Goal: Task Accomplishment & Management: Manage account settings

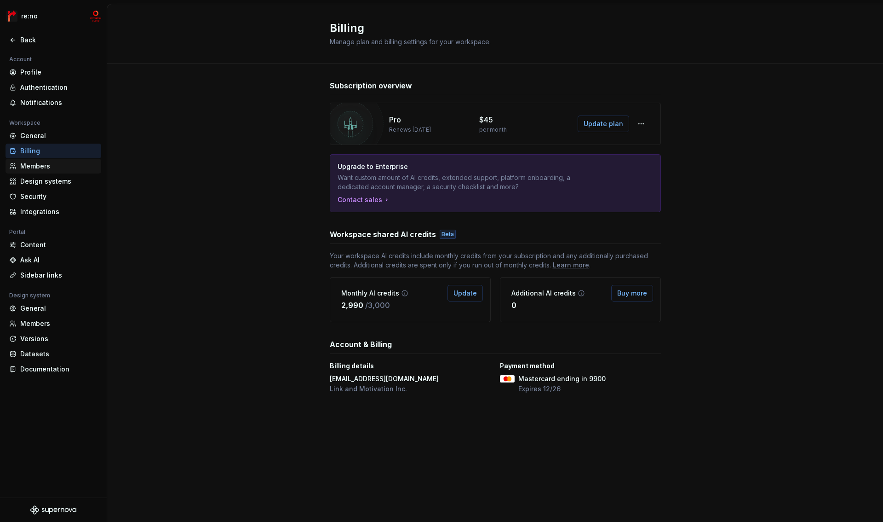
click at [40, 167] on div "Members" at bounding box center [58, 165] width 77 height 9
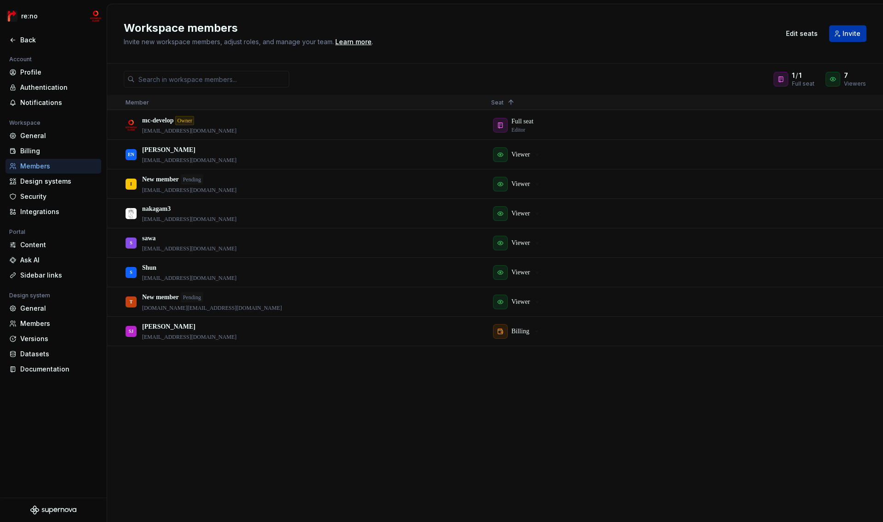
click at [838, 38] on button "Invite" at bounding box center [847, 33] width 37 height 17
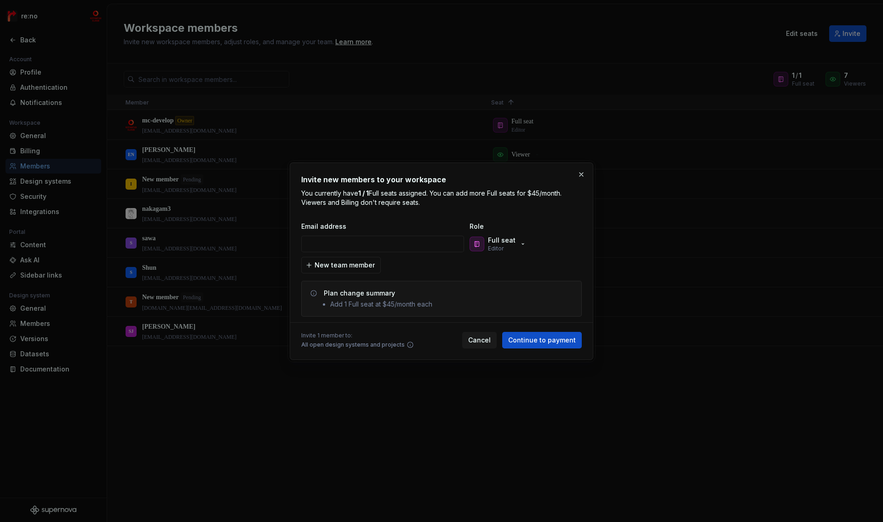
type input "[EMAIL_ADDRESS][DOMAIN_NAME]"
click at [514, 246] on div "Full seat Editor" at bounding box center [498, 244] width 57 height 17
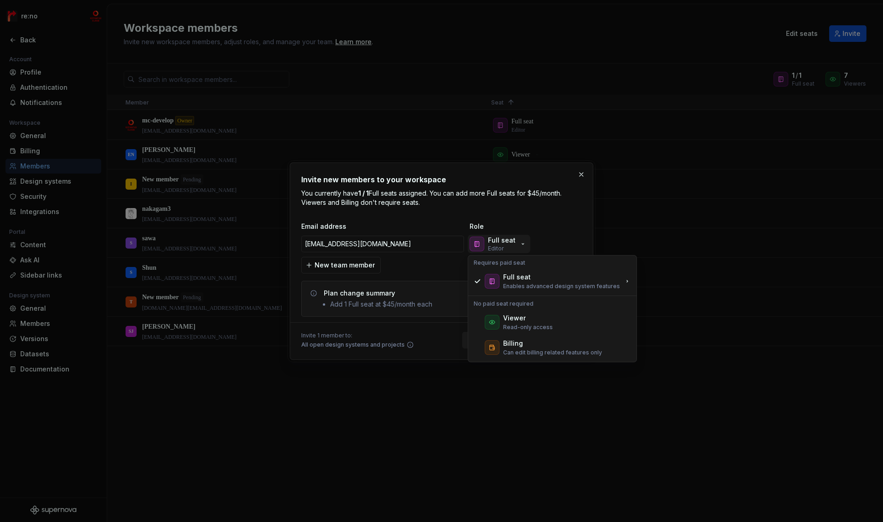
click at [514, 246] on div "Full seat Editor" at bounding box center [498, 244] width 57 height 17
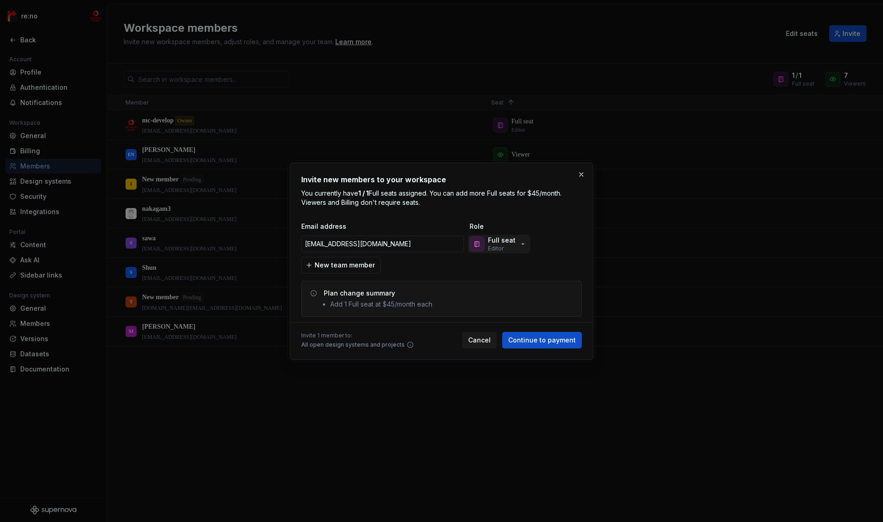
click at [493, 250] on p "Editor" at bounding box center [496, 248] width 16 height 7
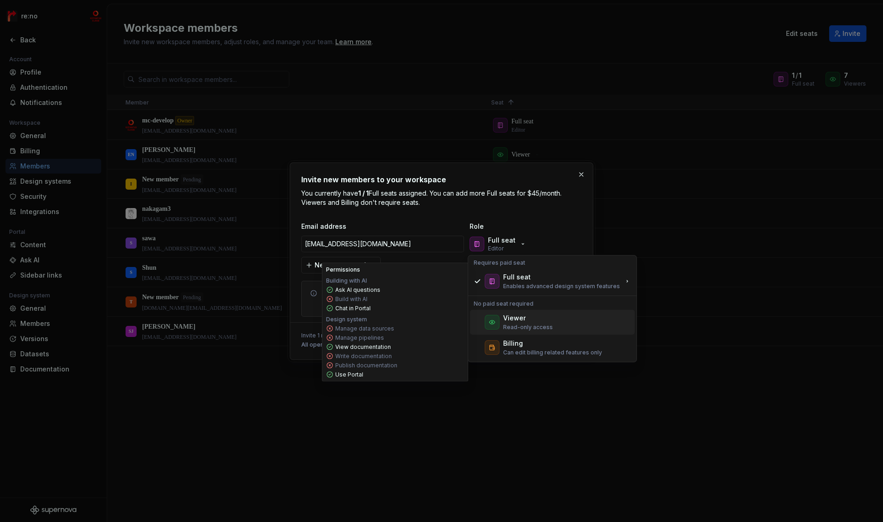
click at [509, 321] on div "Viewer" at bounding box center [514, 317] width 23 height 9
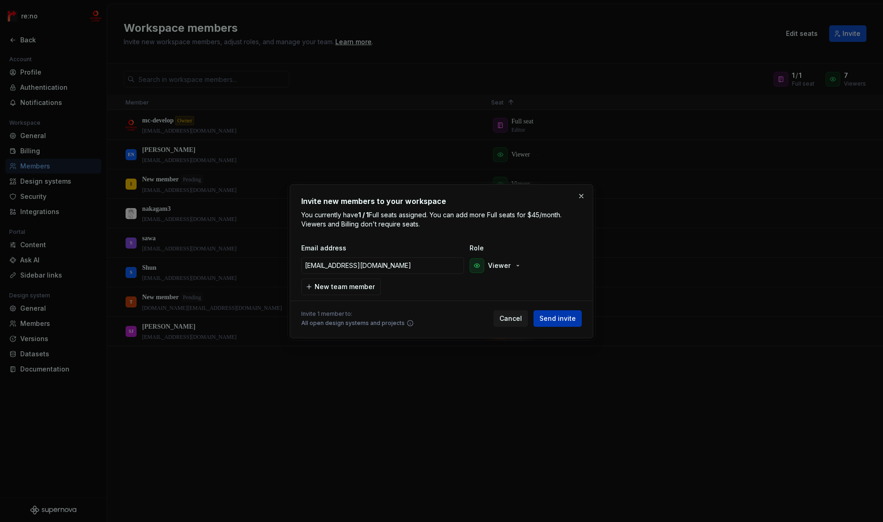
click at [554, 320] on span "Send invite" at bounding box center [558, 318] width 36 height 9
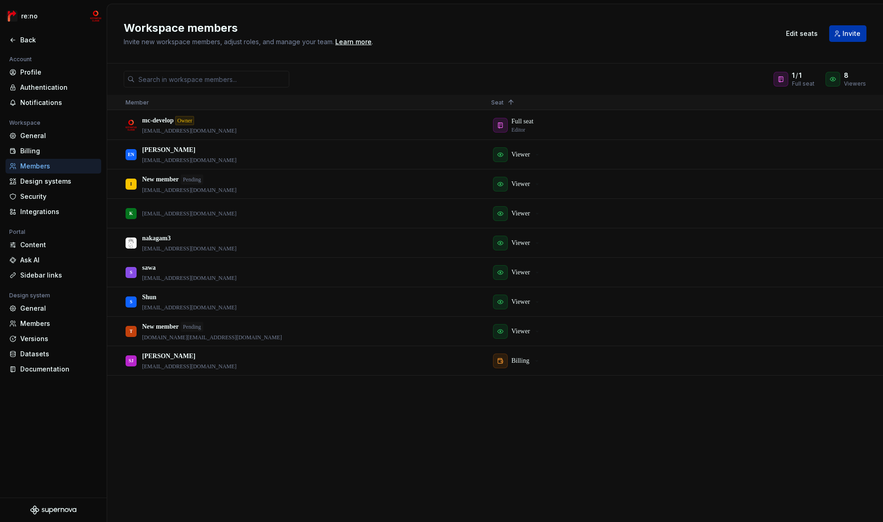
click at [856, 33] on span "Invite" at bounding box center [852, 33] width 18 height 9
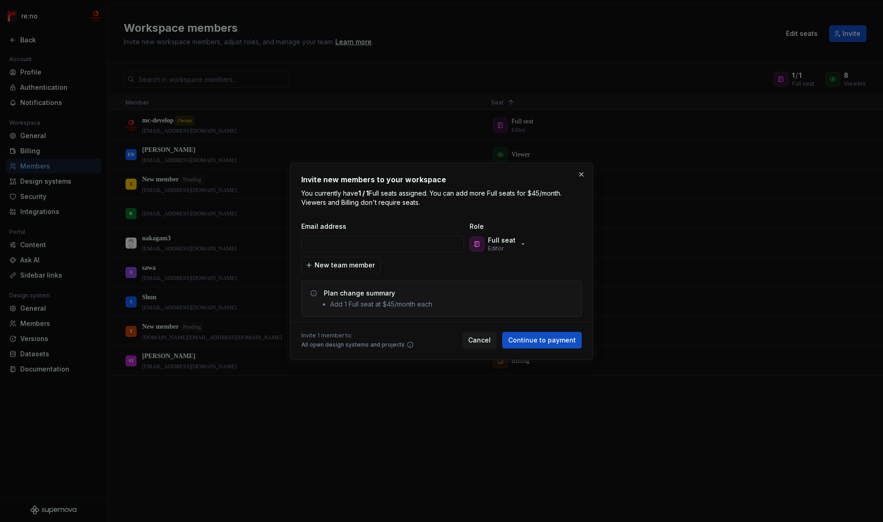
type input "[EMAIL_ADDRESS][DOMAIN_NAME]"
click at [505, 245] on div "Full seat Editor" at bounding box center [502, 244] width 28 height 17
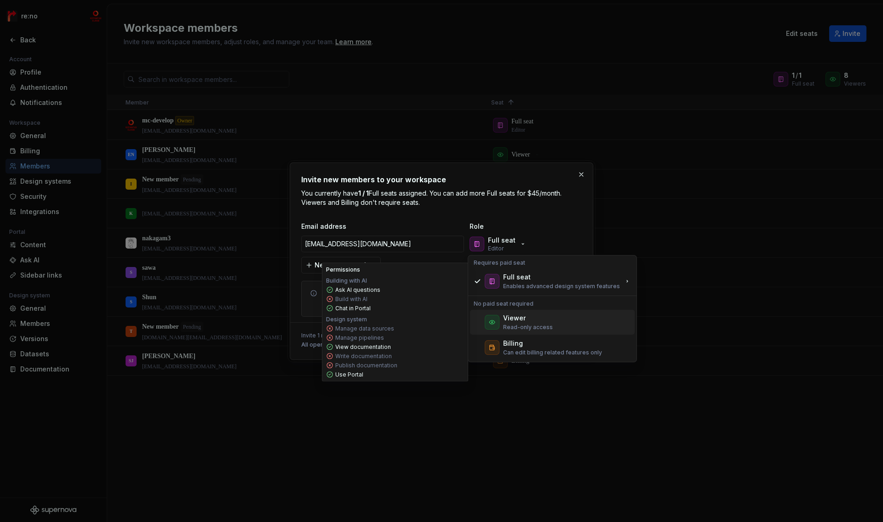
click at [504, 319] on div "Viewer" at bounding box center [514, 317] width 23 height 9
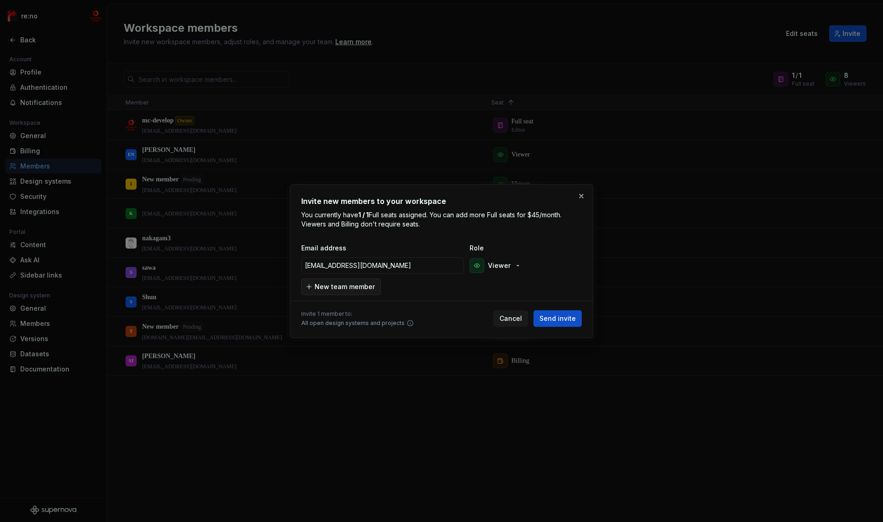
click at [365, 287] on span "New team member" at bounding box center [345, 286] width 60 height 9
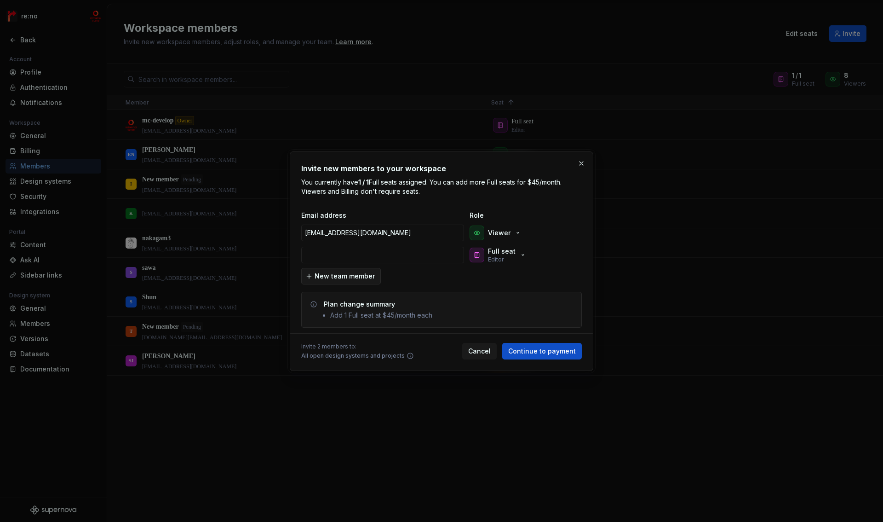
type input "[PERSON_NAME][EMAIL_ADDRESS][DOMAIN_NAME]"
click at [504, 261] on div "Full seat Editor" at bounding box center [502, 255] width 28 height 17
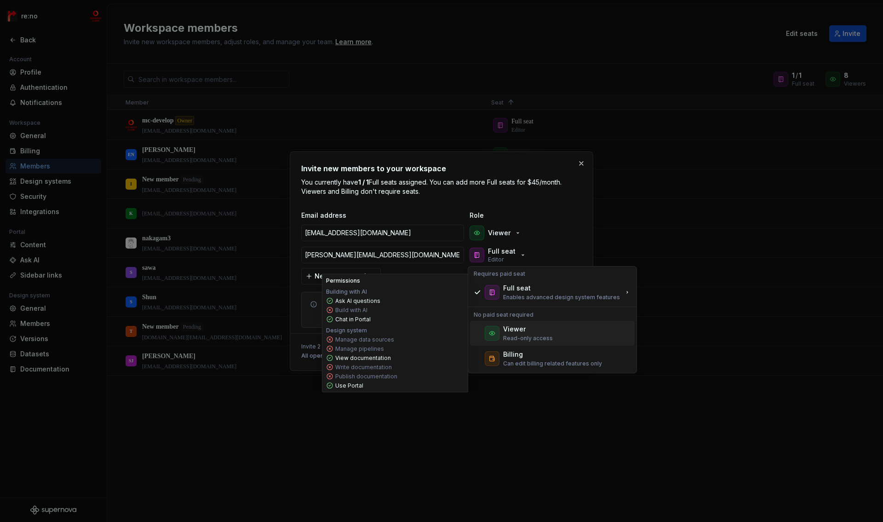
click at [510, 330] on div "Viewer" at bounding box center [514, 328] width 23 height 9
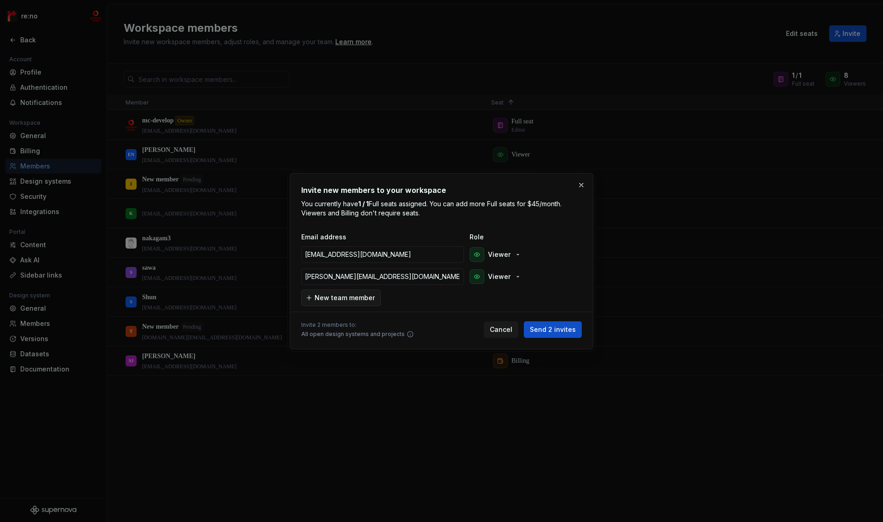
click at [348, 298] on span "New team member" at bounding box center [345, 297] width 60 height 9
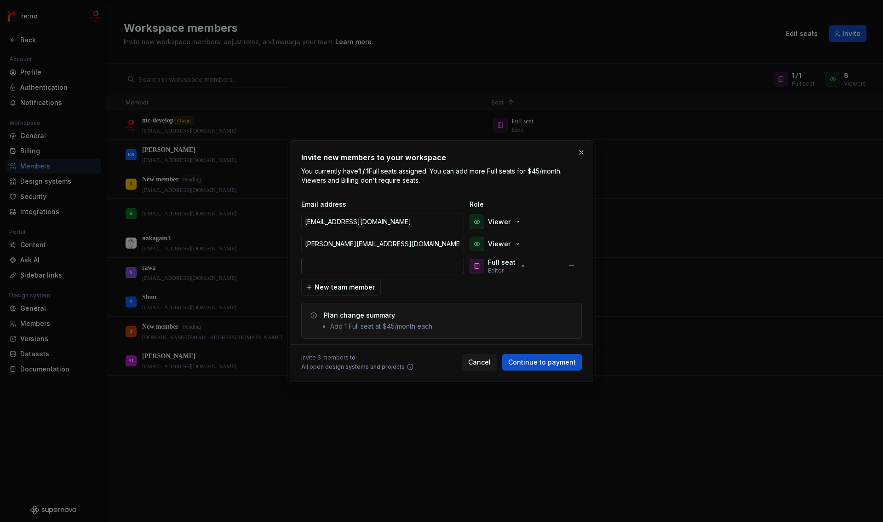
click at [386, 266] on input "email" at bounding box center [382, 266] width 163 height 17
paste input "[EMAIL_ADDRESS][DOMAIN_NAME]"
type input "[EMAIL_ADDRESS][DOMAIN_NAME]"
click at [481, 272] on div "button" at bounding box center [477, 266] width 15 height 15
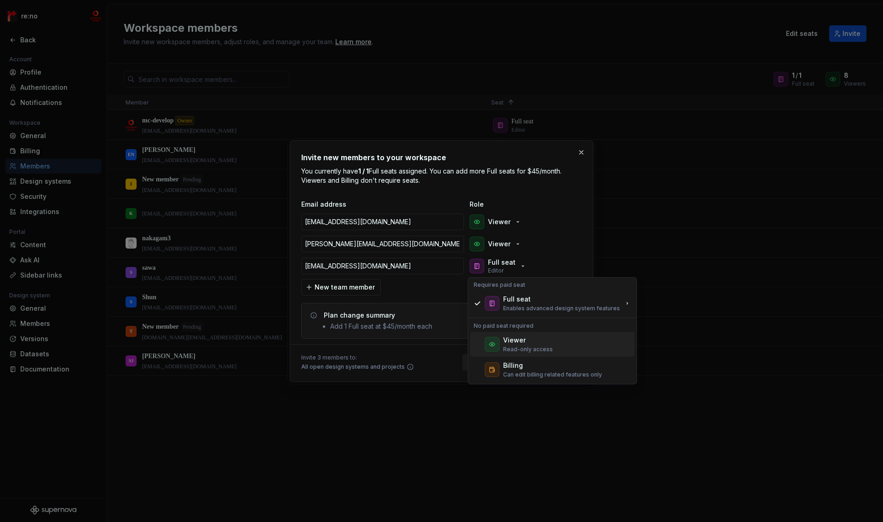
click at [506, 337] on div "Viewer" at bounding box center [514, 339] width 23 height 9
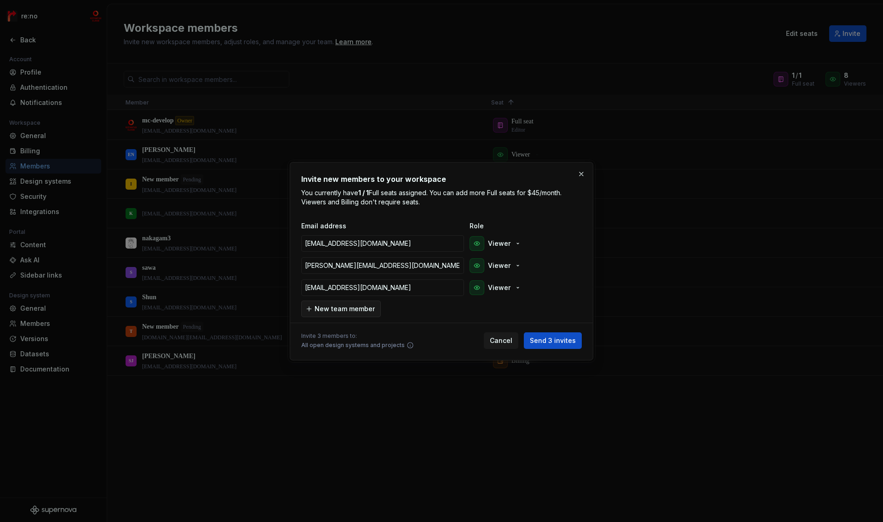
click at [365, 310] on span "New team member" at bounding box center [345, 308] width 60 height 9
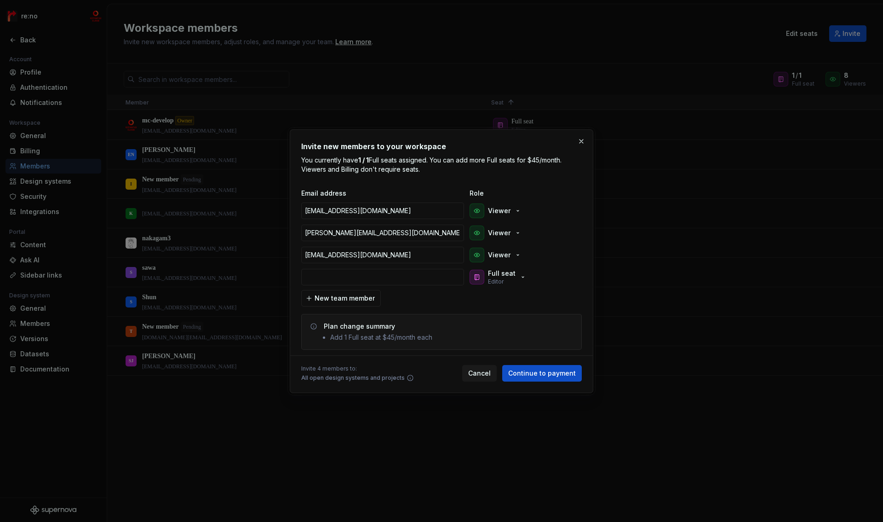
type input "[PERSON_NAME][EMAIL_ADDRESS][DOMAIN_NAME]"
click at [523, 275] on icon "button" at bounding box center [522, 276] width 7 height 7
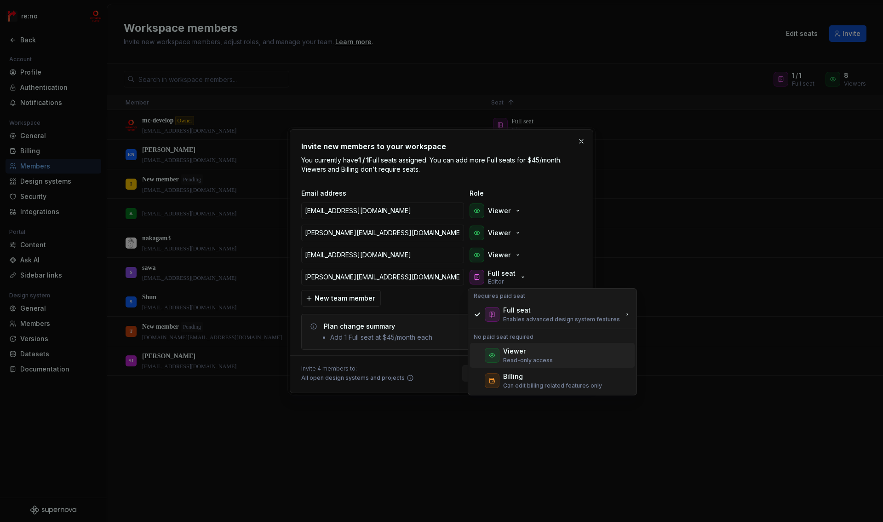
click at [519, 345] on div "Viewer Read-only access" at bounding box center [552, 355] width 165 height 25
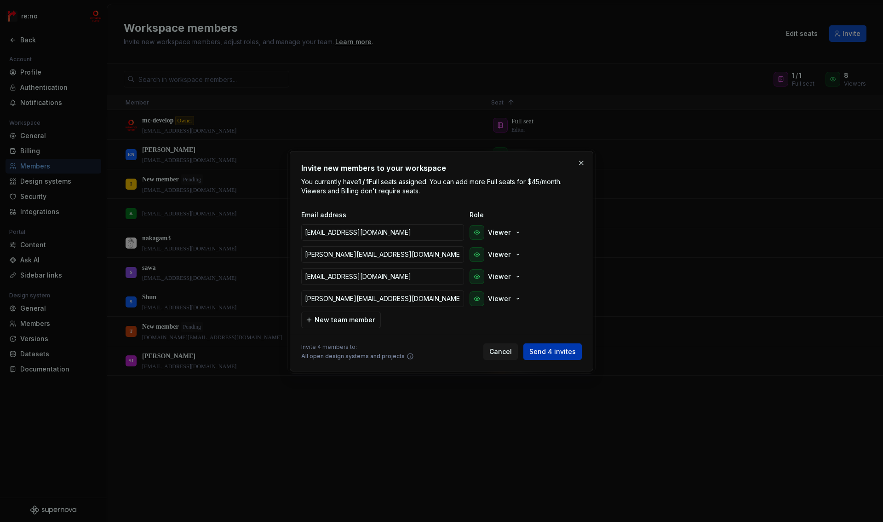
click at [553, 350] on span "Send 4 invites" at bounding box center [552, 351] width 46 height 9
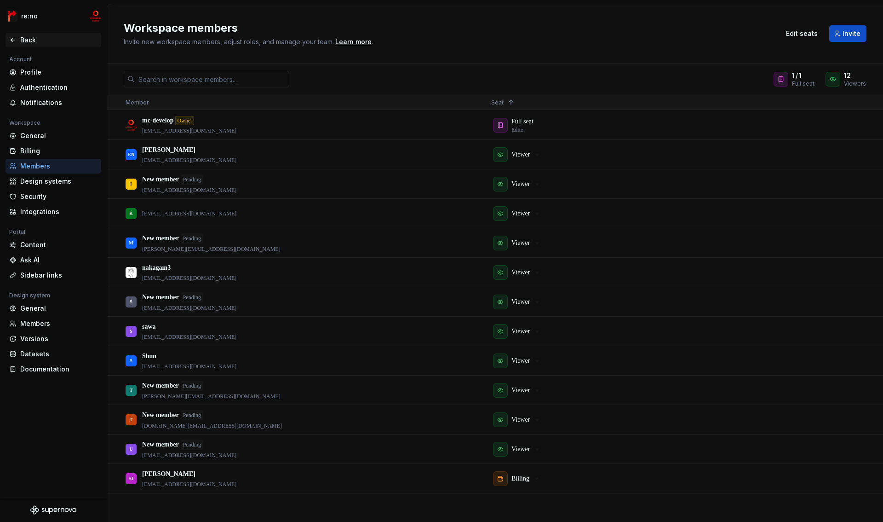
click at [39, 39] on div "Back" at bounding box center [58, 39] width 77 height 9
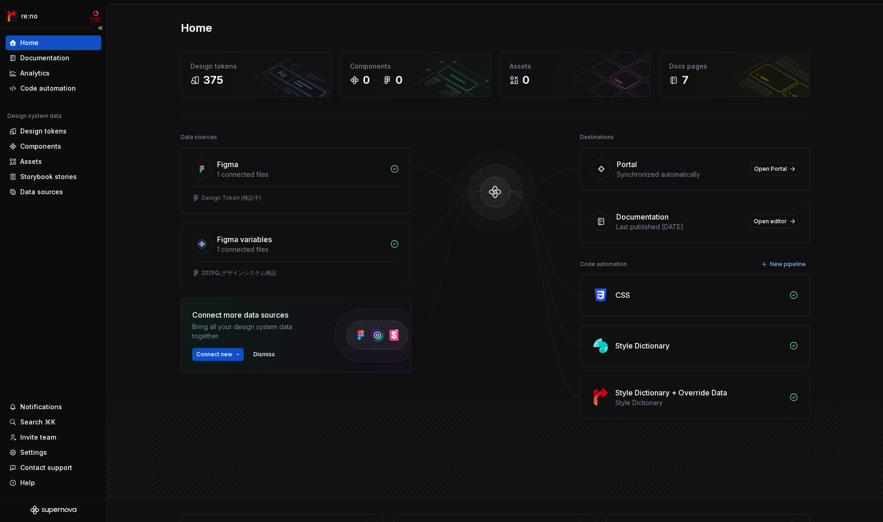
click at [41, 45] on div "Home" at bounding box center [53, 42] width 88 height 9
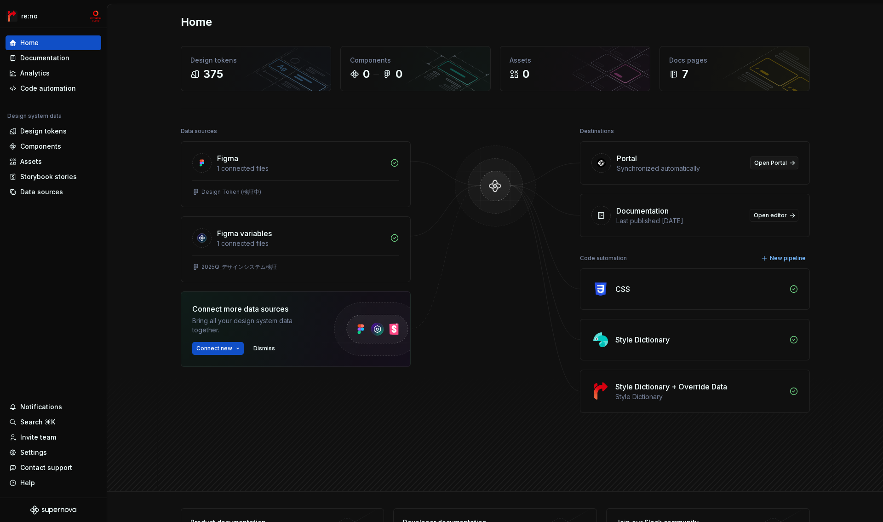
click at [782, 166] on span "Open Portal" at bounding box center [770, 162] width 33 height 7
